Goal: Information Seeking & Learning: Check status

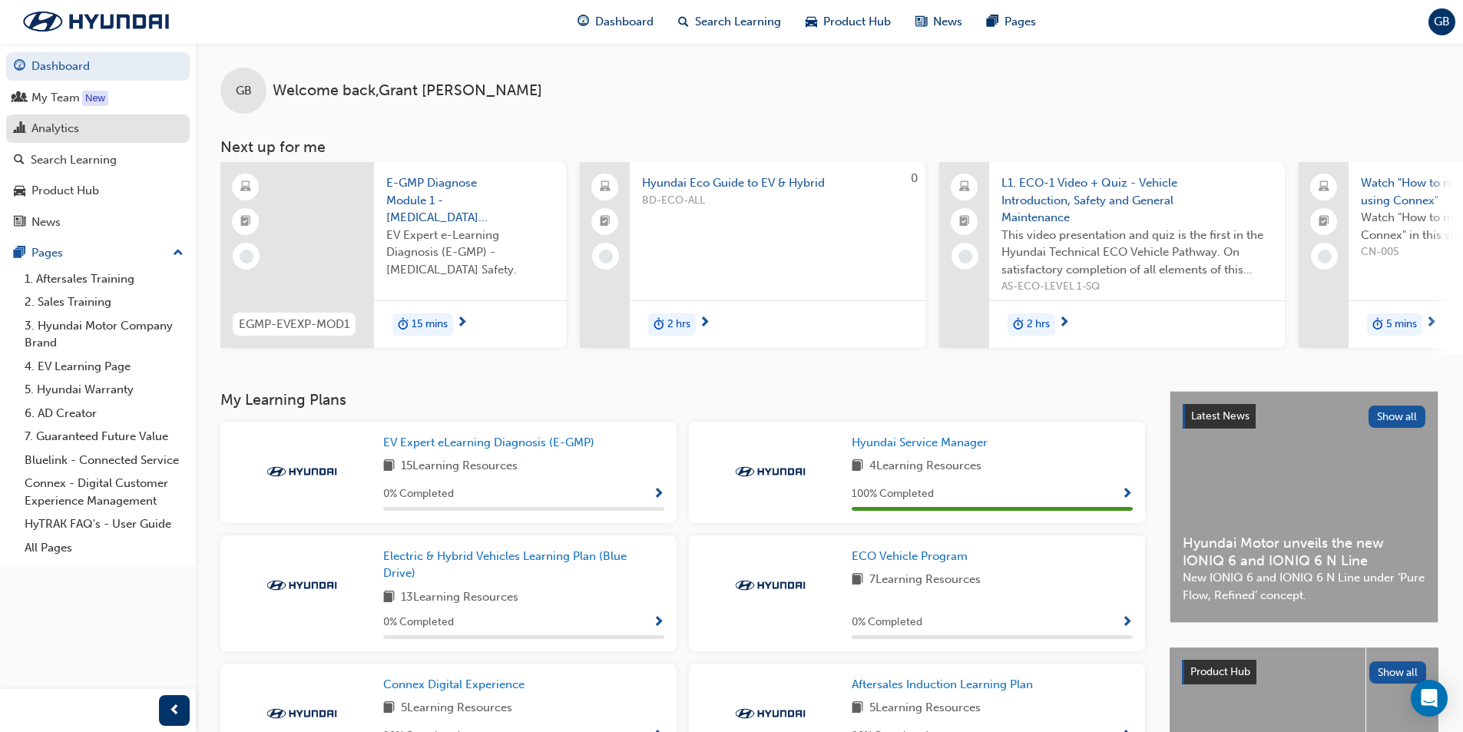
click at [80, 130] on div "Analytics" at bounding box center [98, 128] width 168 height 19
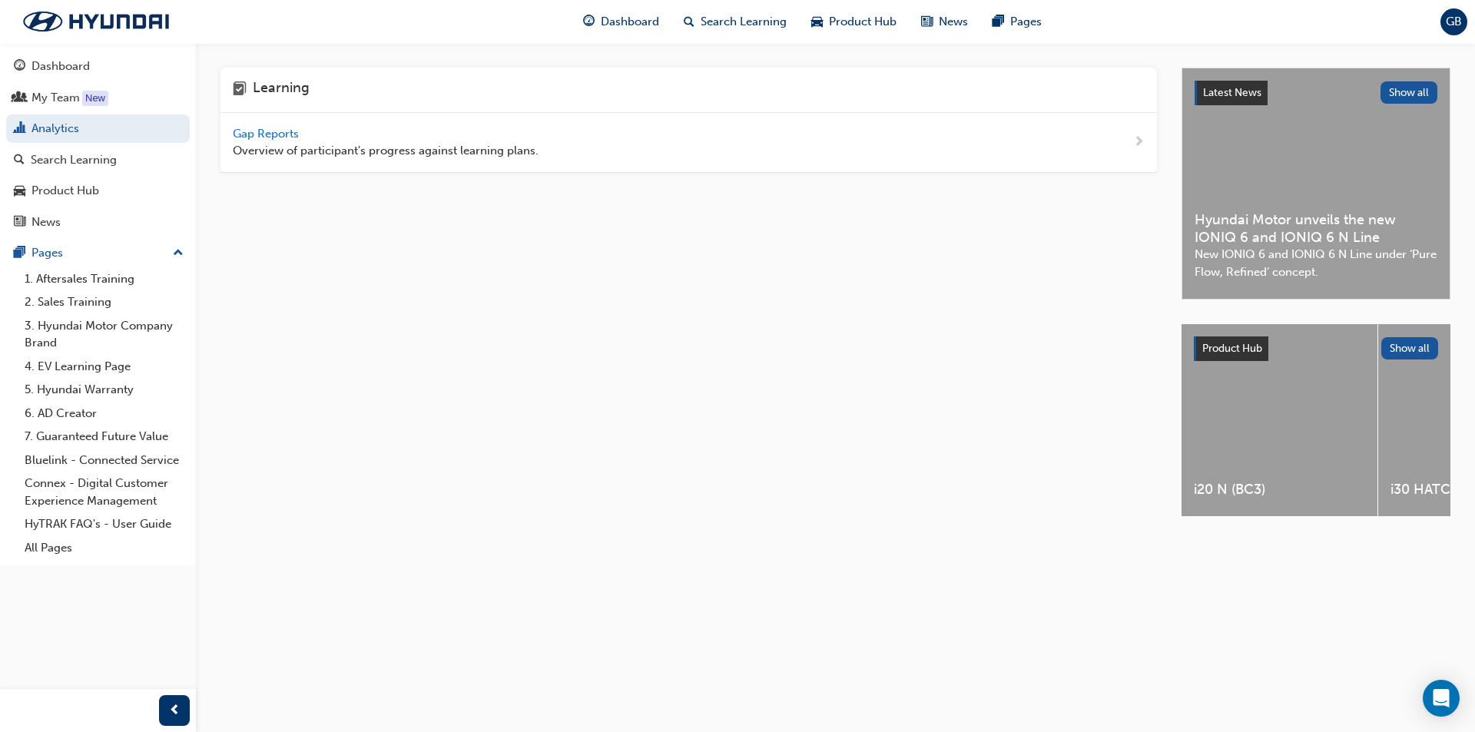
click at [287, 128] on span "Gap Reports" at bounding box center [267, 134] width 69 height 14
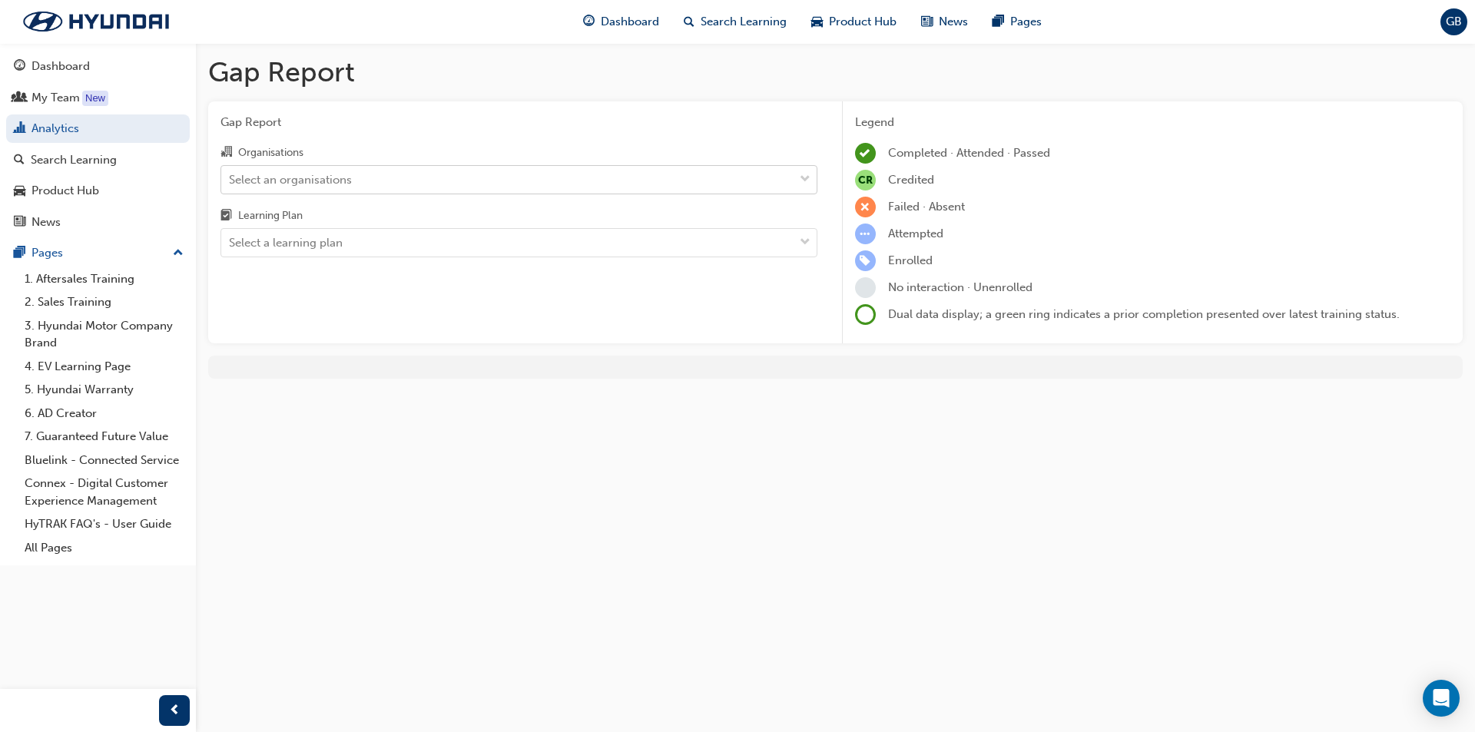
click at [784, 183] on div "Select an organisations" at bounding box center [507, 179] width 572 height 27
click at [230, 183] on input "Organisations Select an organisations" at bounding box center [230, 178] width 2 height 13
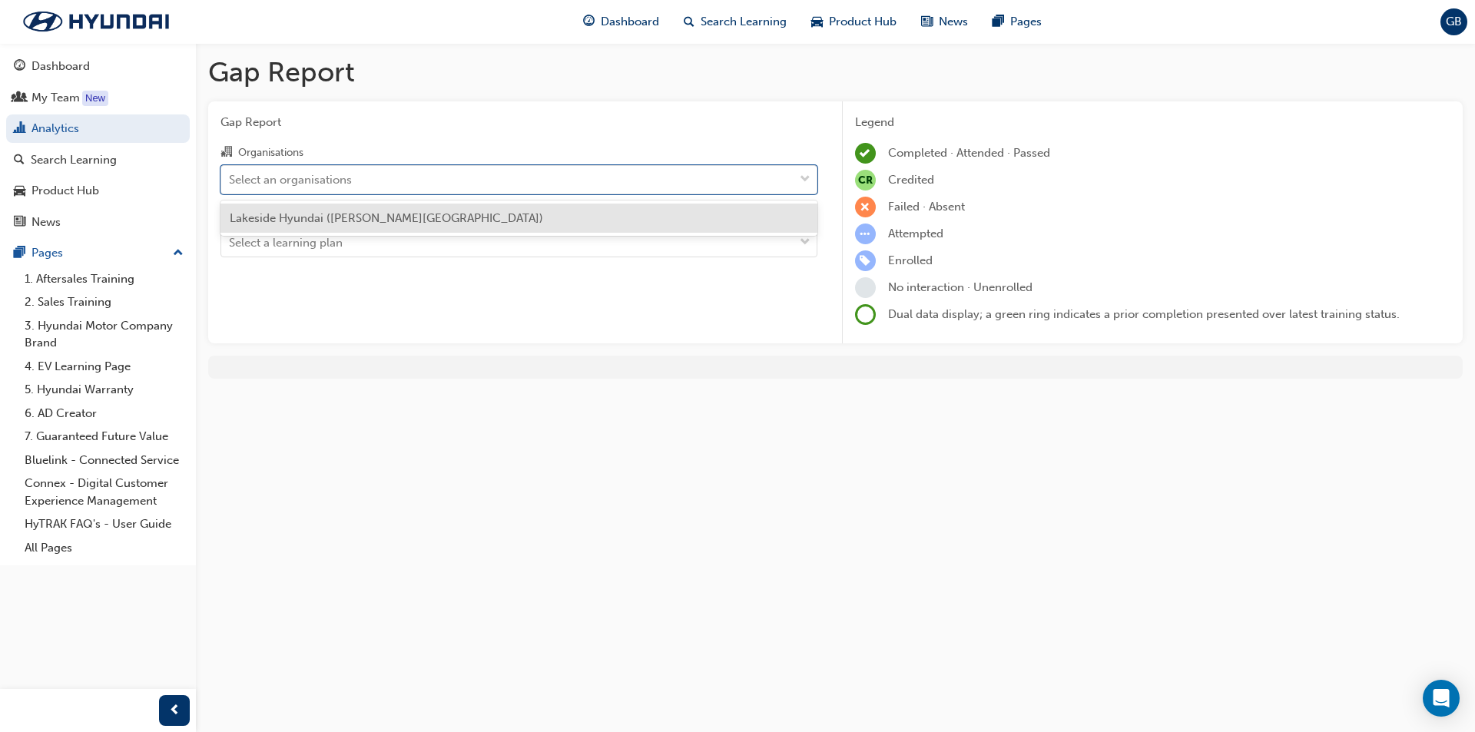
click at [572, 219] on div "Lakeside Hyundai ([PERSON_NAME][GEOGRAPHIC_DATA])" at bounding box center [518, 219] width 597 height 30
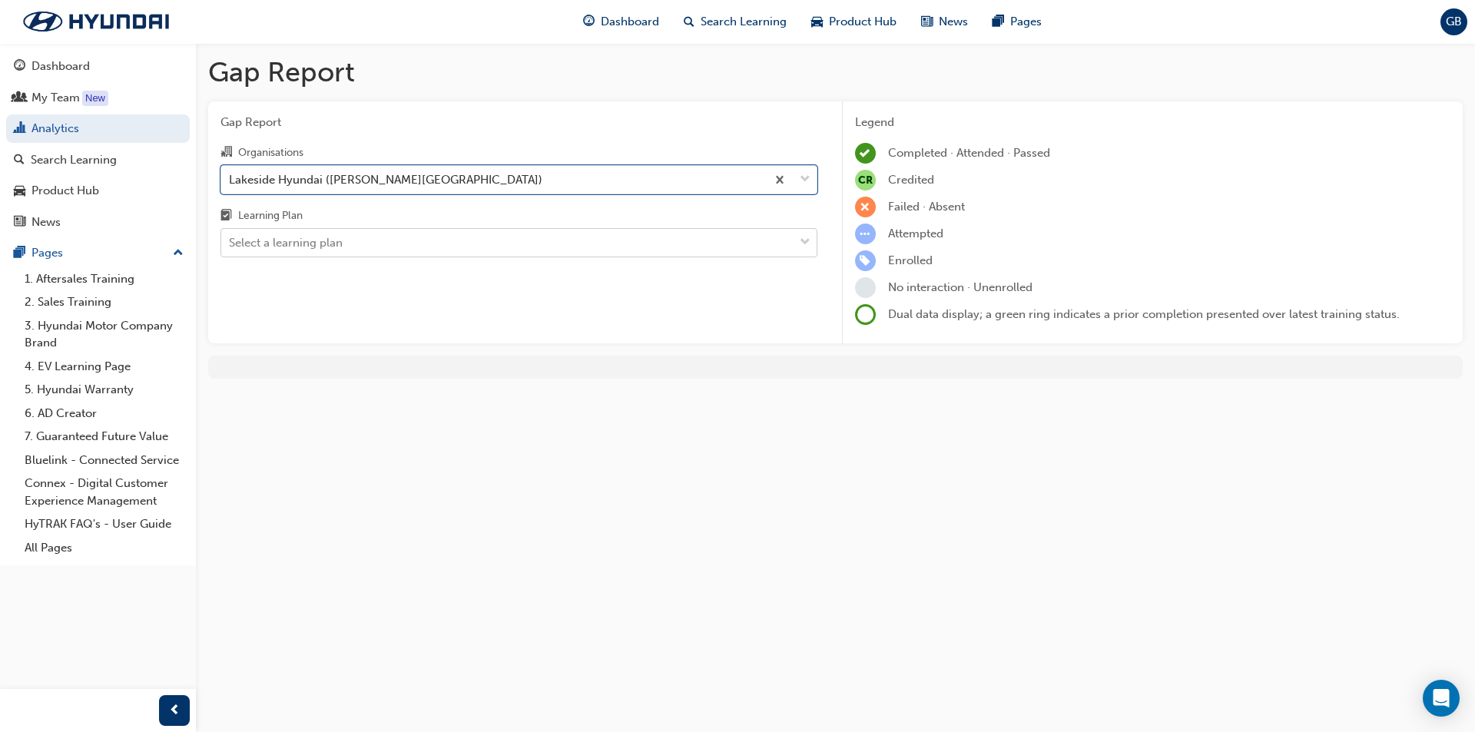
click at [811, 242] on div at bounding box center [805, 243] width 23 height 28
click at [230, 242] on input "Learning Plan Select a learning plan" at bounding box center [230, 242] width 2 height 13
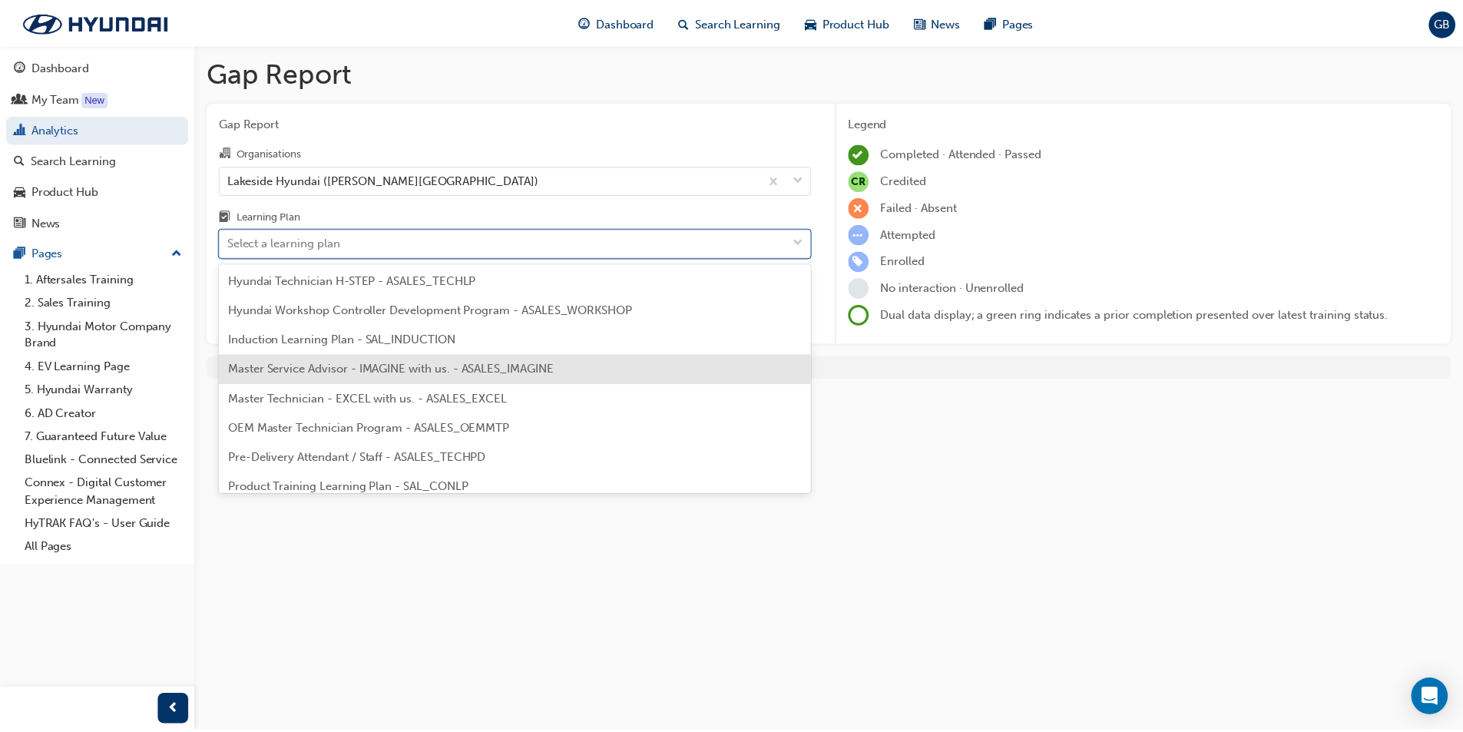
scroll to position [691, 0]
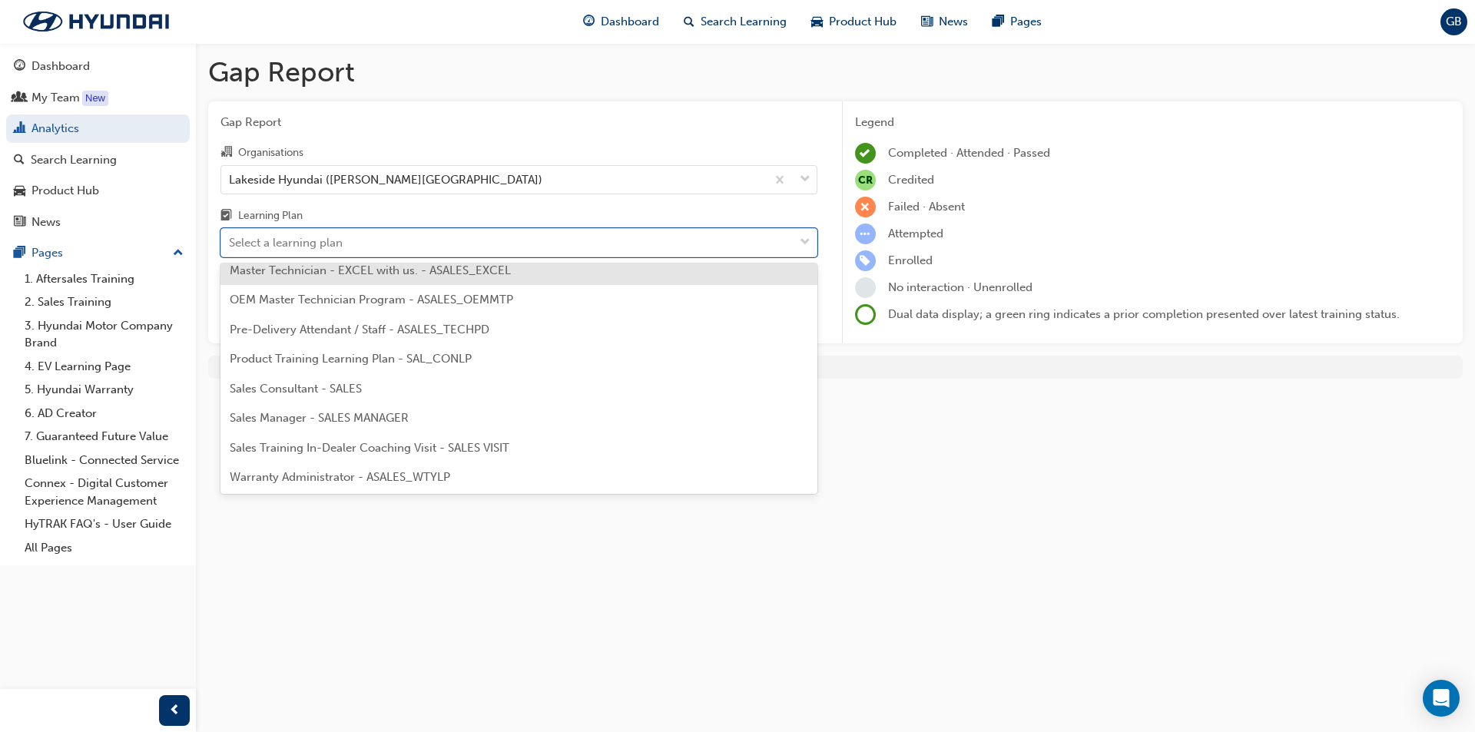
click at [320, 278] on div "Master Technician - EXCEL with us. - ASALES_EXCEL" at bounding box center [518, 271] width 597 height 30
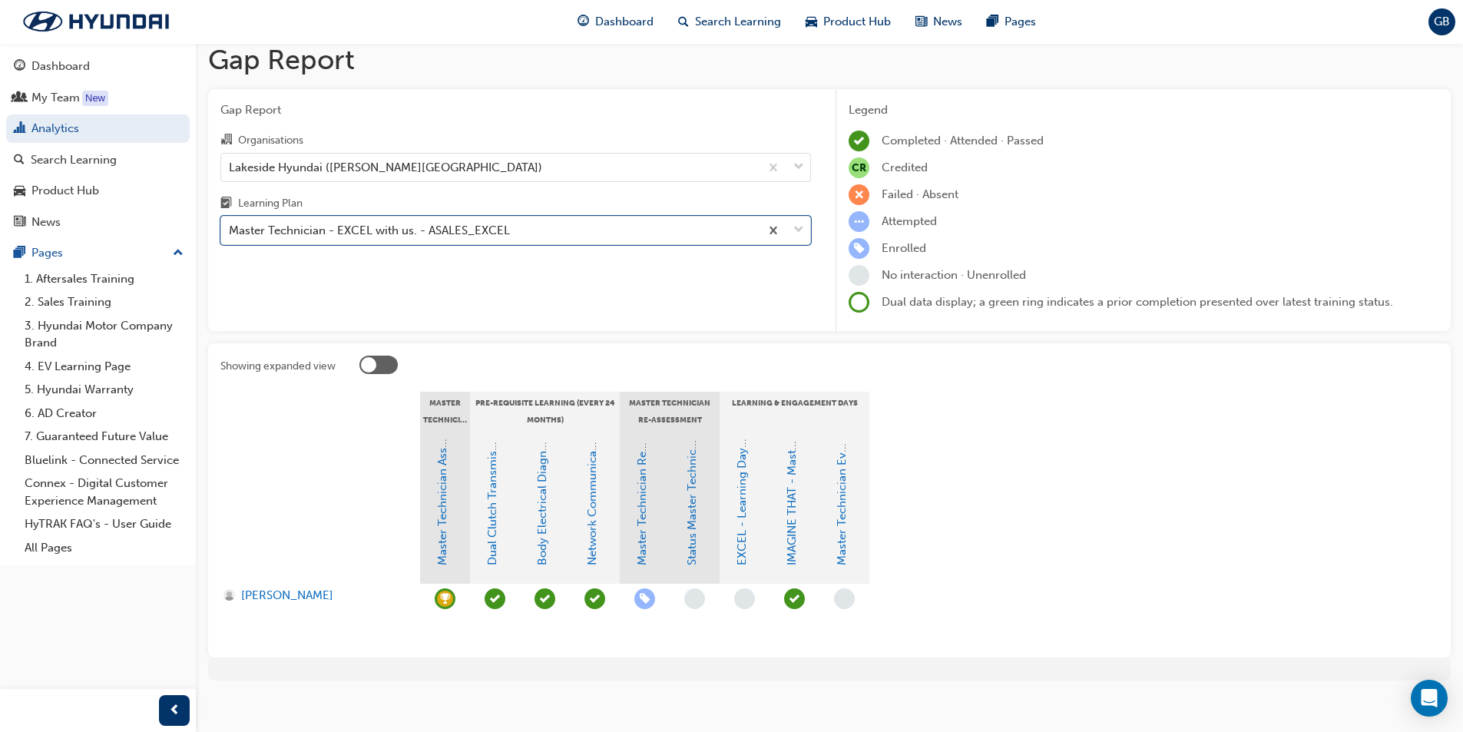
scroll to position [24, 0]
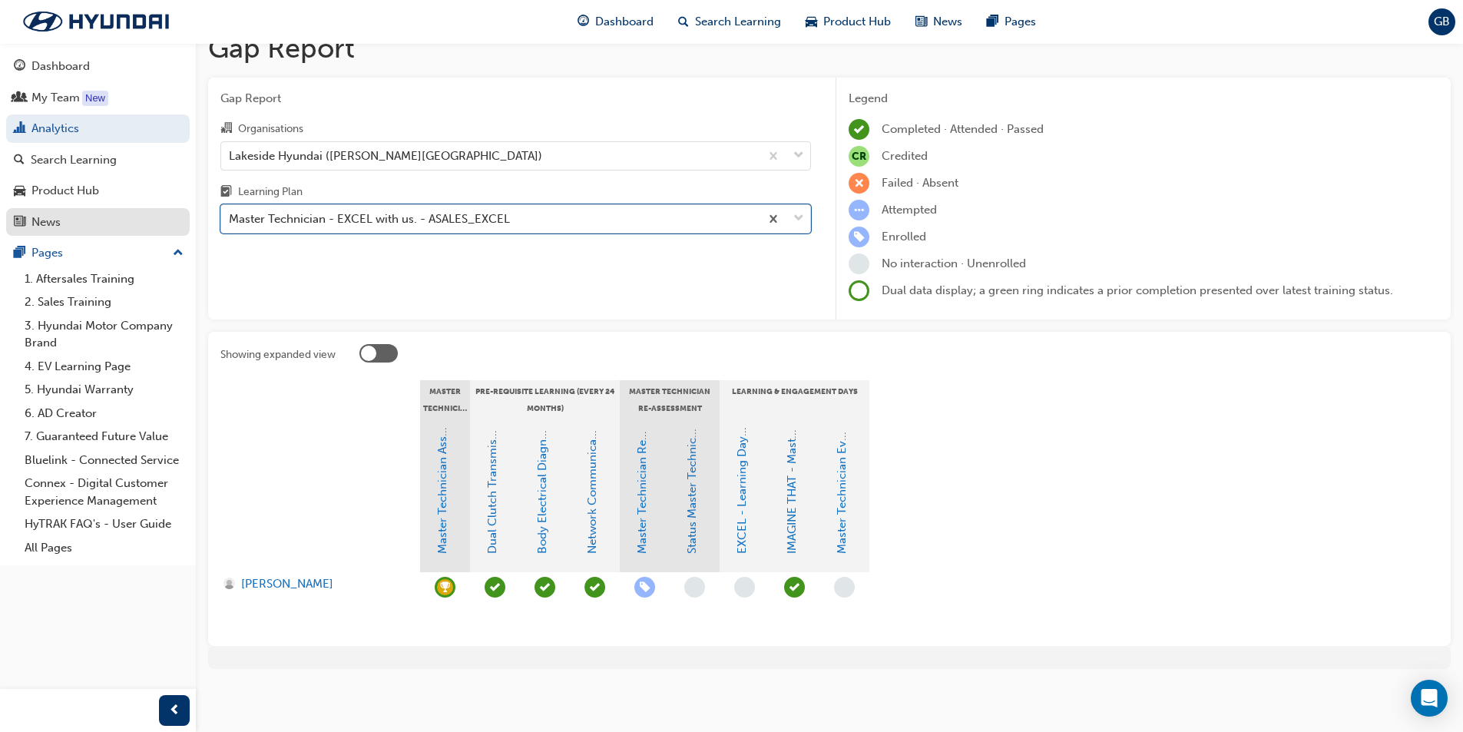
click at [108, 227] on div "News" at bounding box center [98, 222] width 168 height 19
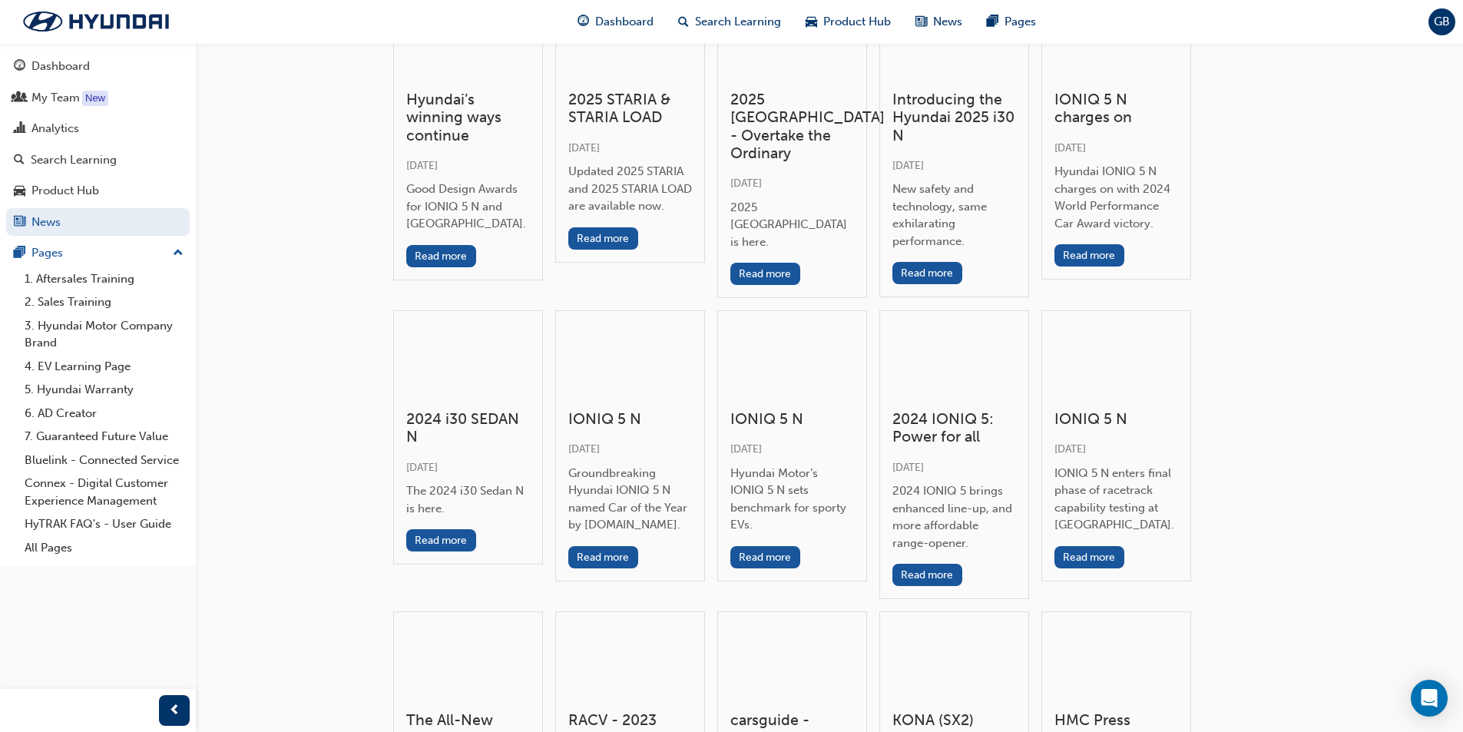
scroll to position [461, 0]
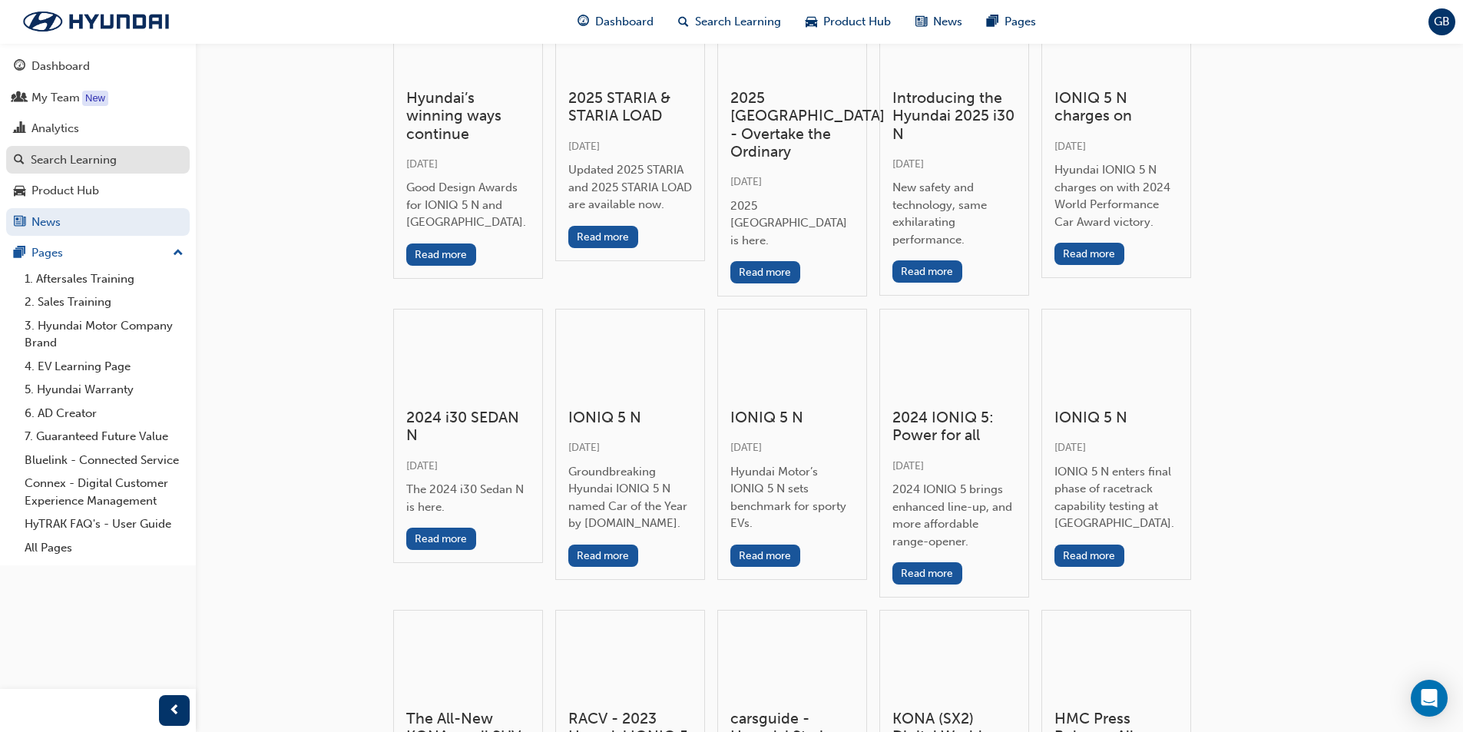
click at [71, 166] on div "Search Learning" at bounding box center [74, 160] width 86 height 18
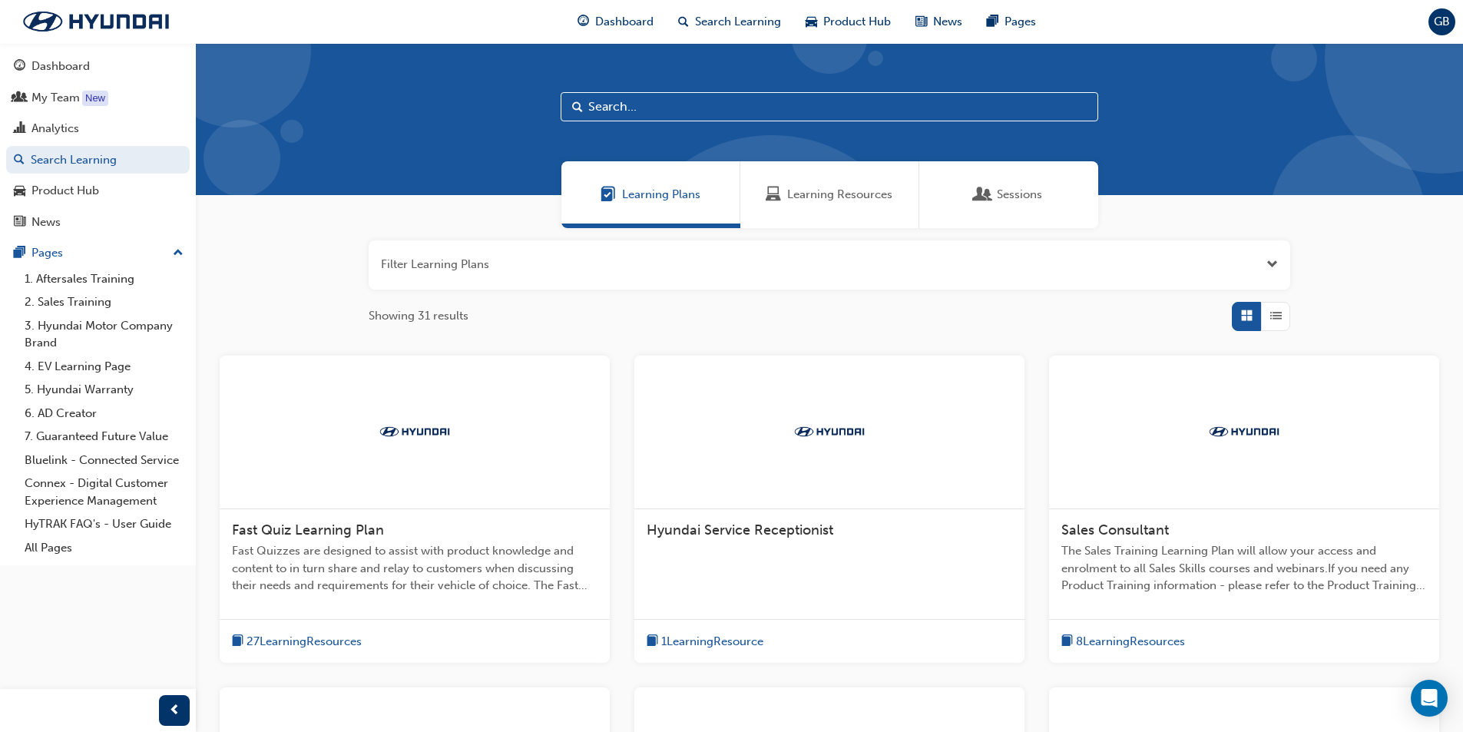
click at [586, 272] on button "button" at bounding box center [830, 264] width 922 height 49
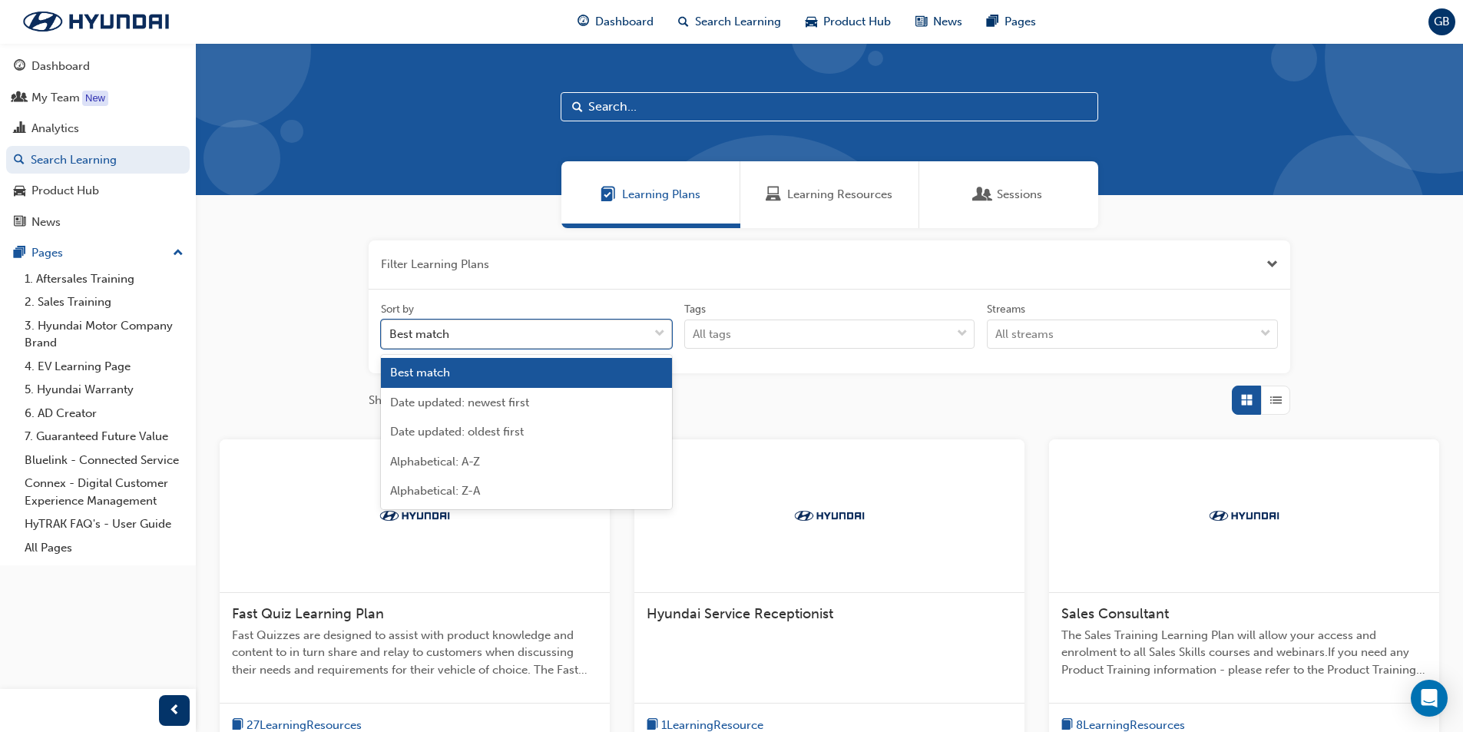
click at [662, 332] on span "down-icon" at bounding box center [660, 334] width 11 height 20
click at [391, 332] on input "Sort by option Best match focused, 1 of 5. 5 results available. Use Up and Down…" at bounding box center [390, 333] width 2 height 13
click at [660, 332] on span "down-icon" at bounding box center [660, 334] width 11 height 20
click at [391, 332] on input "Sort by option Best match focused, 1 of 5. 5 results available. Use Up and Down…" at bounding box center [390, 333] width 2 height 13
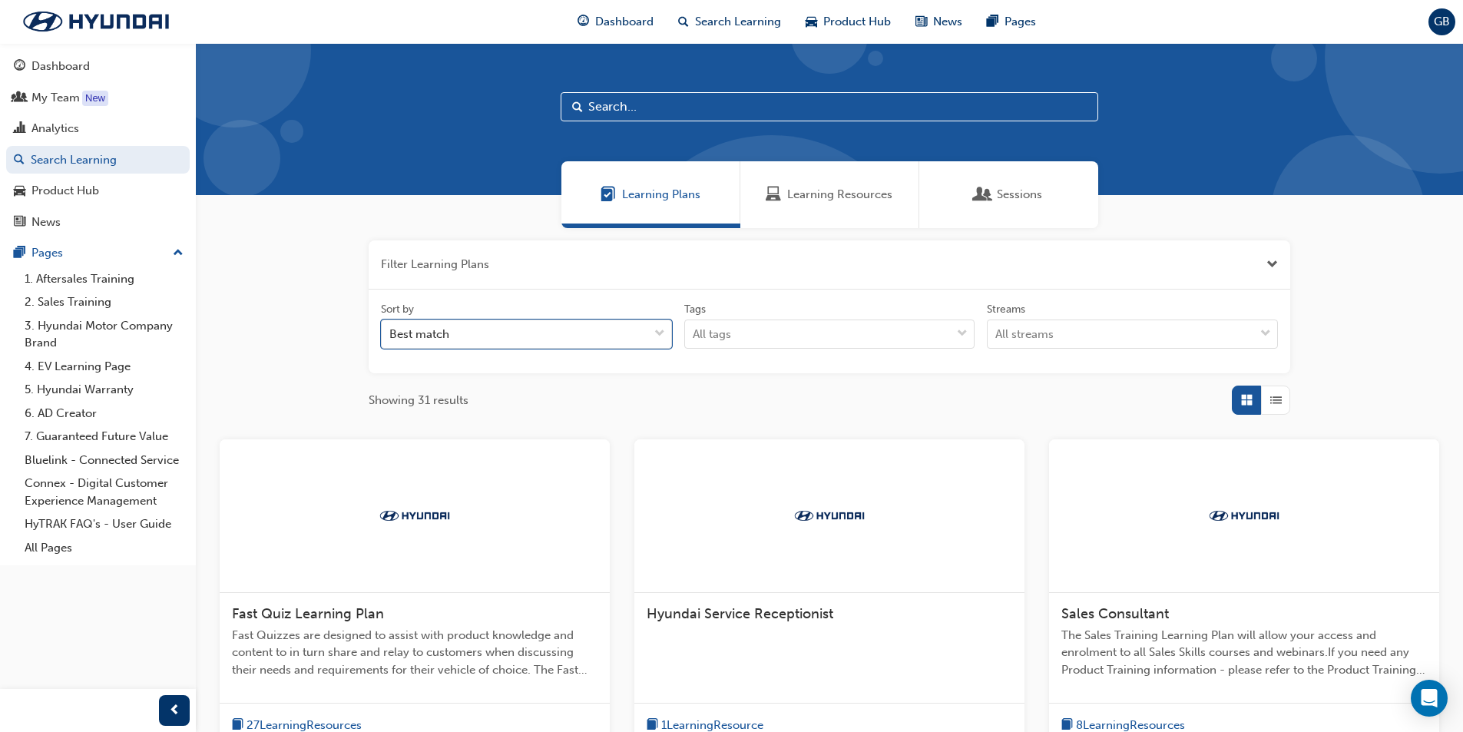
click at [529, 270] on button "button" at bounding box center [830, 264] width 922 height 49
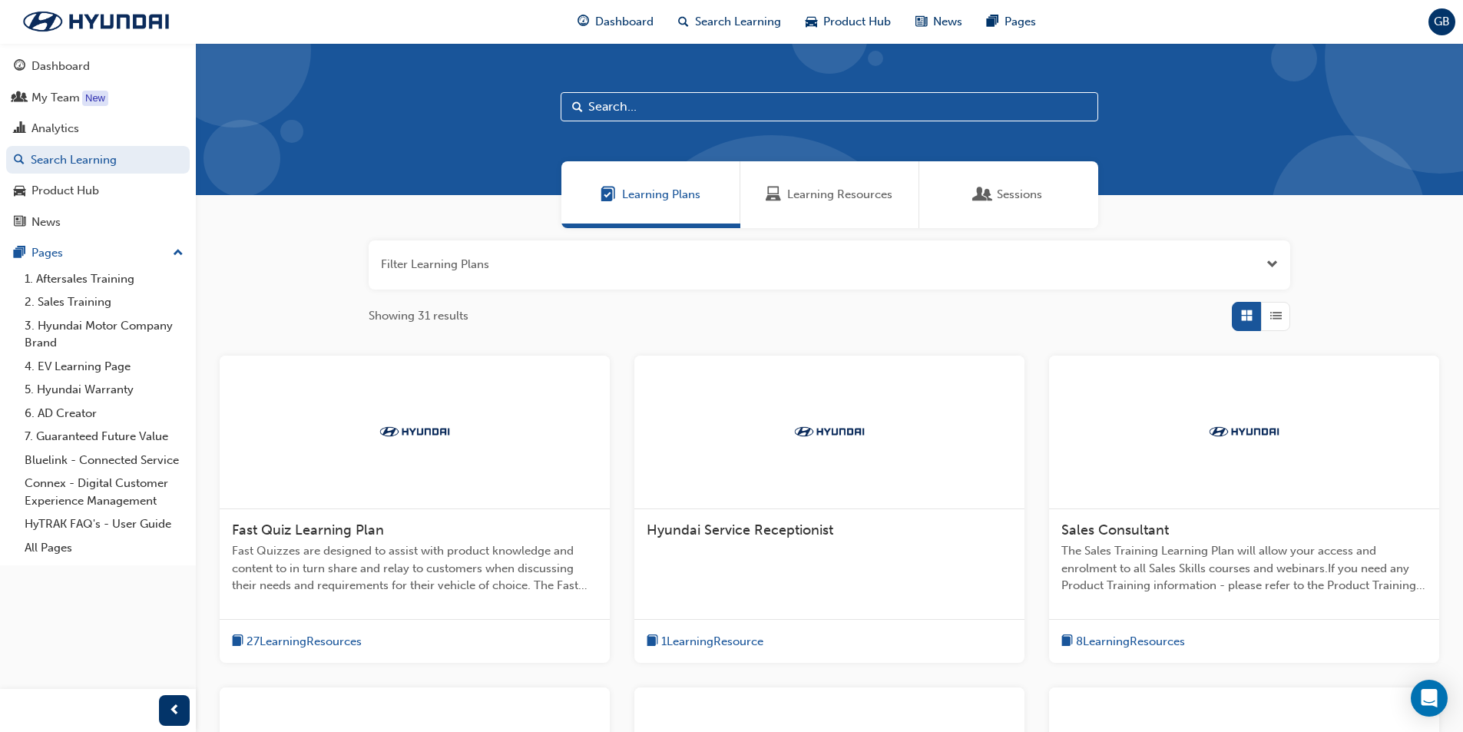
click at [529, 270] on button "button" at bounding box center [830, 264] width 922 height 49
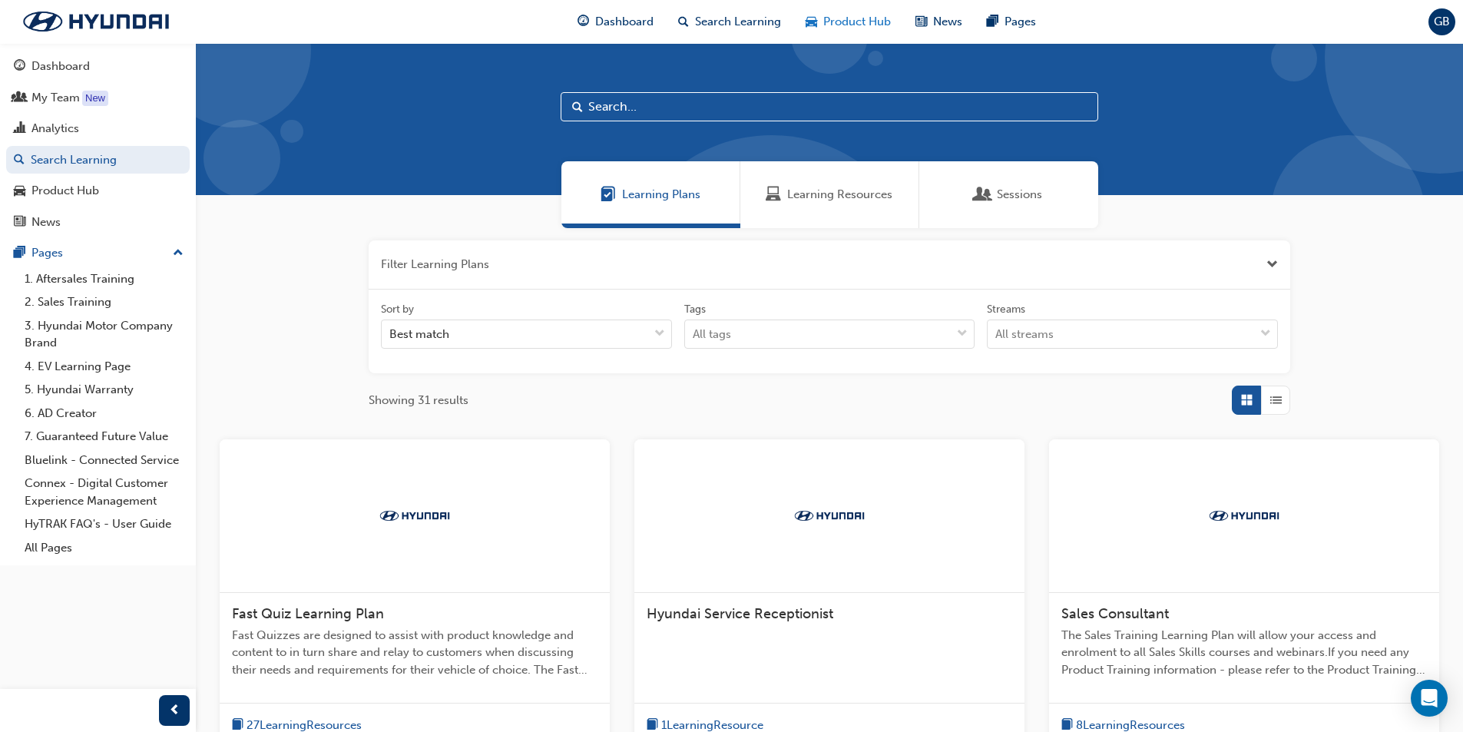
click at [826, 27] on span "Product Hub" at bounding box center [858, 22] width 68 height 18
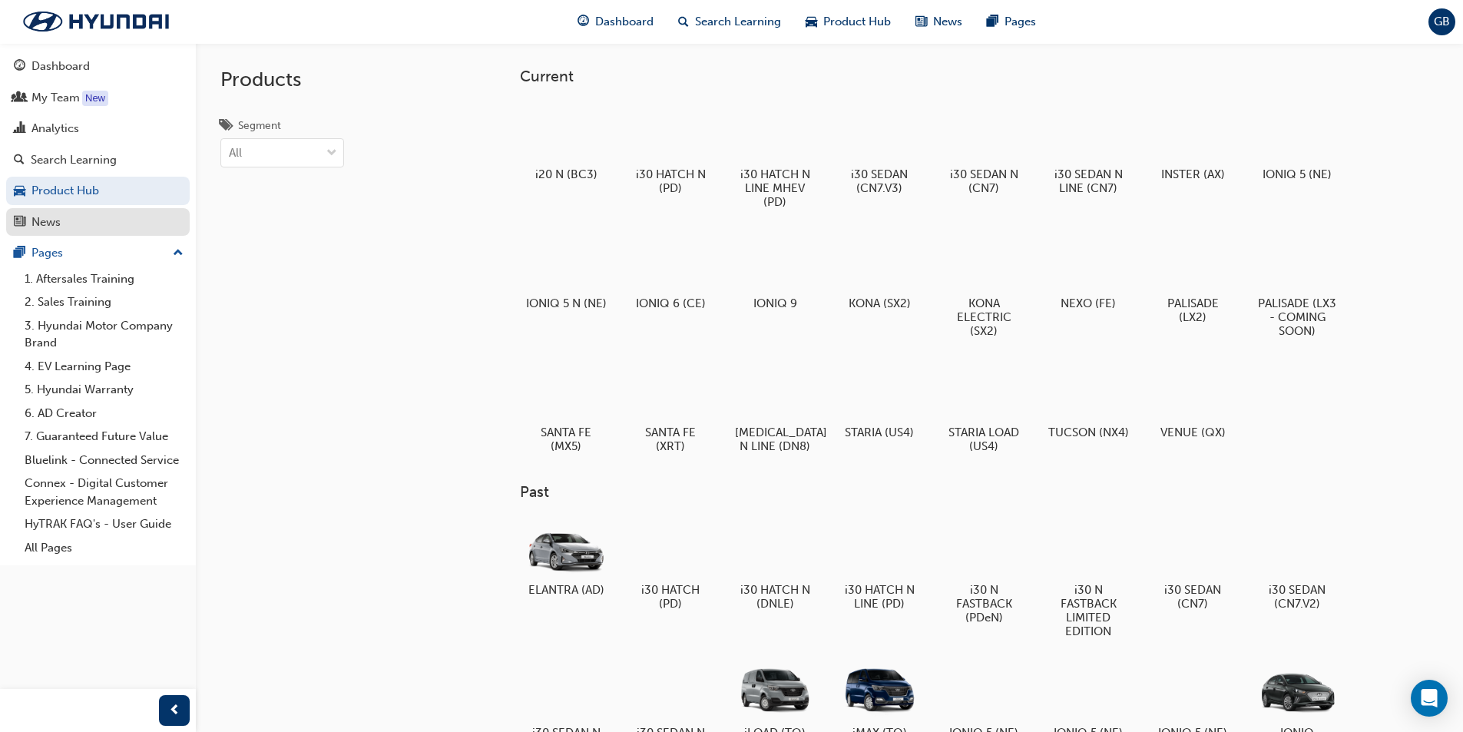
click at [94, 221] on div "News" at bounding box center [98, 222] width 168 height 19
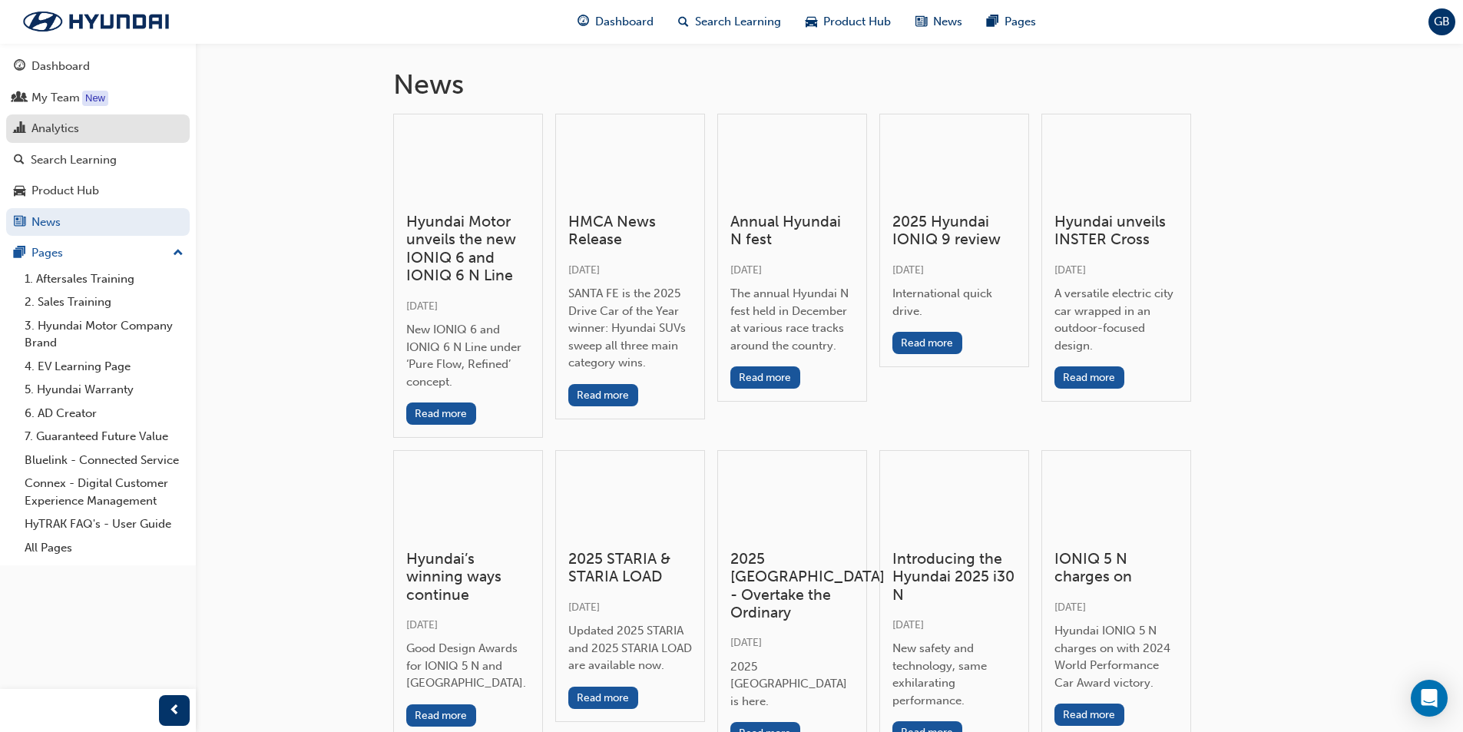
click at [84, 134] on div "Analytics" at bounding box center [98, 128] width 168 height 19
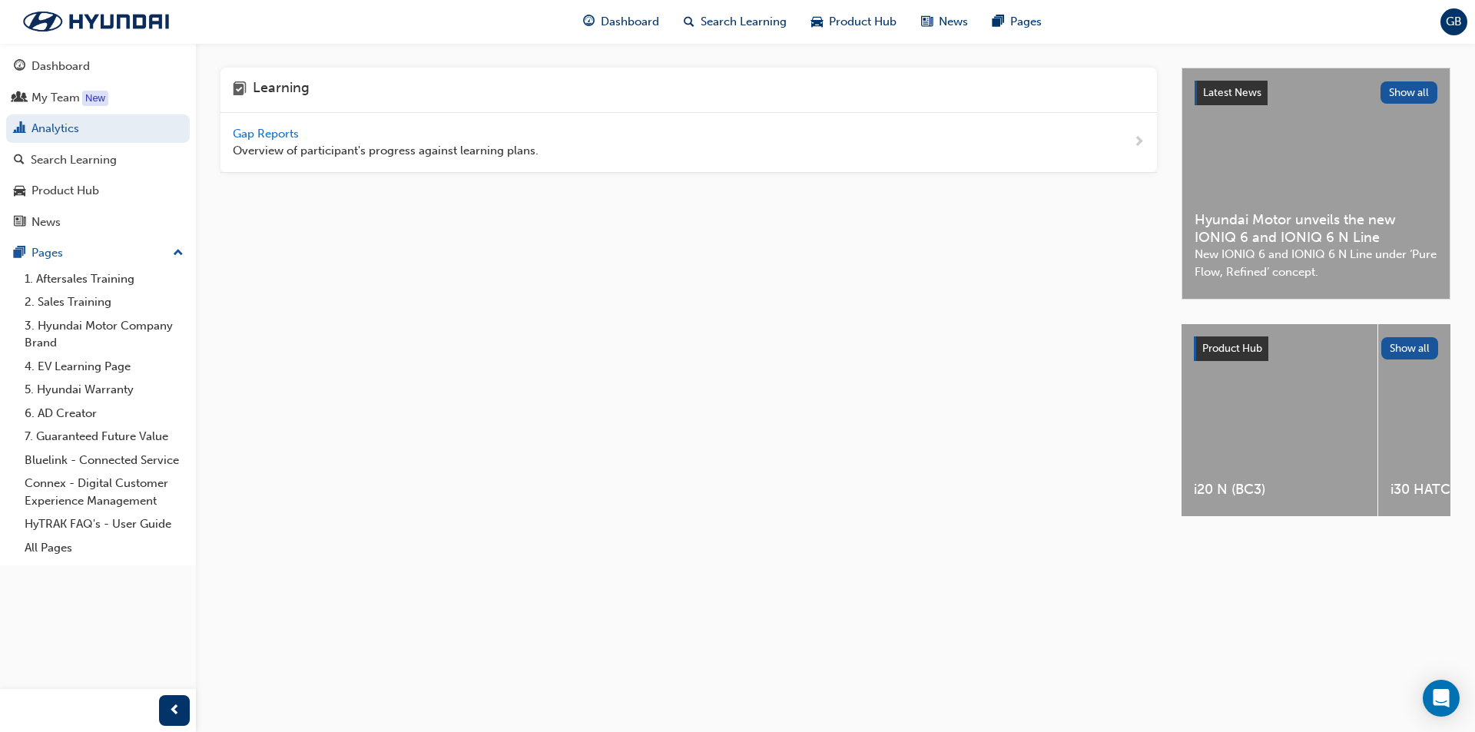
click at [244, 131] on span "Gap Reports" at bounding box center [267, 134] width 69 height 14
